Goal: Find specific page/section: Find specific page/section

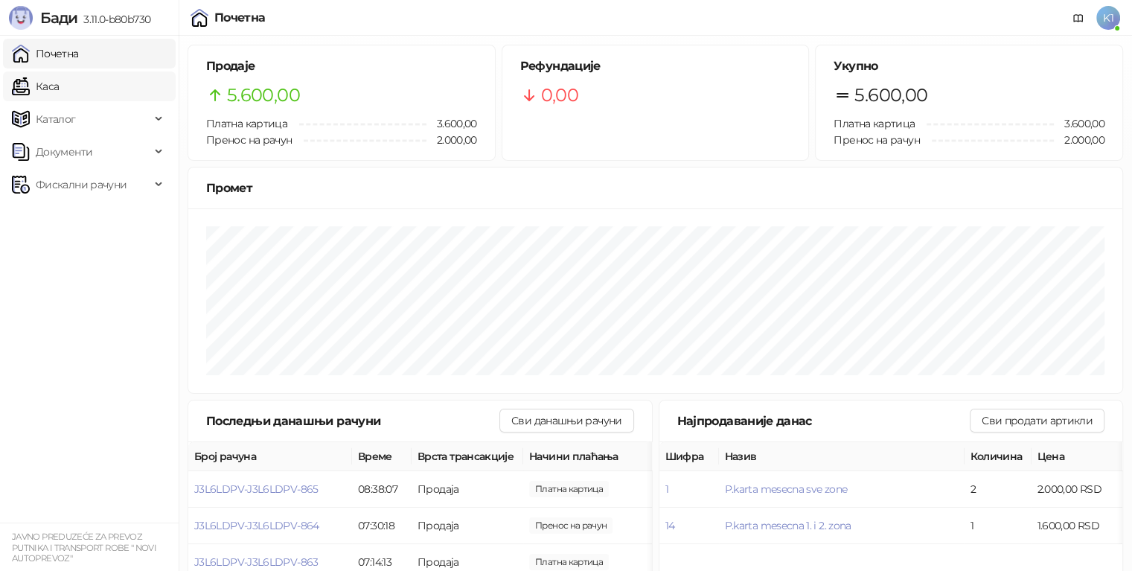
click at [59, 98] on link "Каса" at bounding box center [35, 86] width 47 height 30
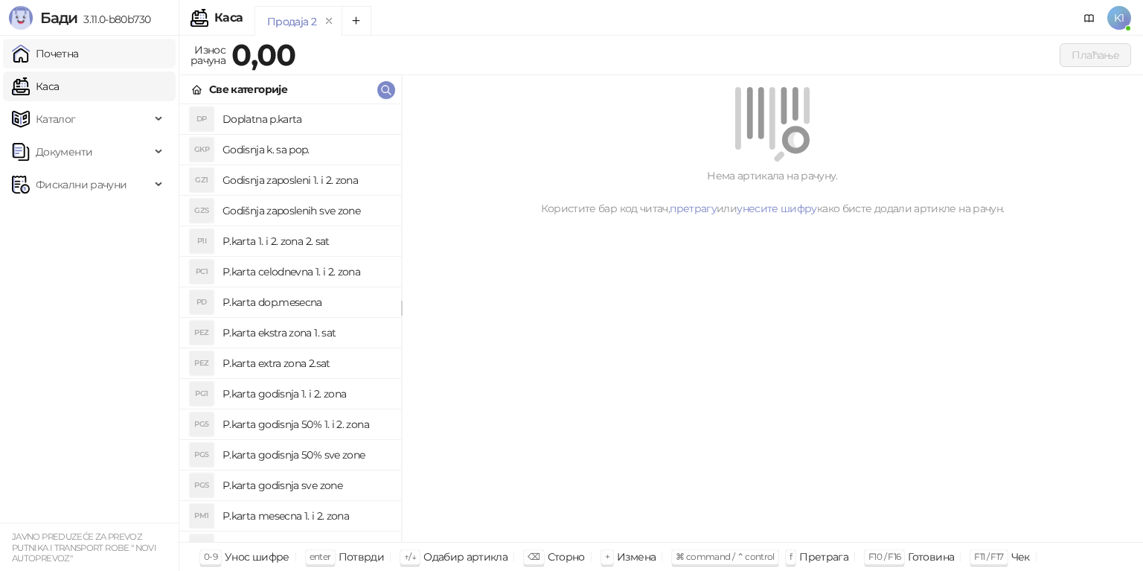
click at [79, 58] on link "Почетна" at bounding box center [45, 54] width 67 height 30
